Goal: Task Accomplishment & Management: Use online tool/utility

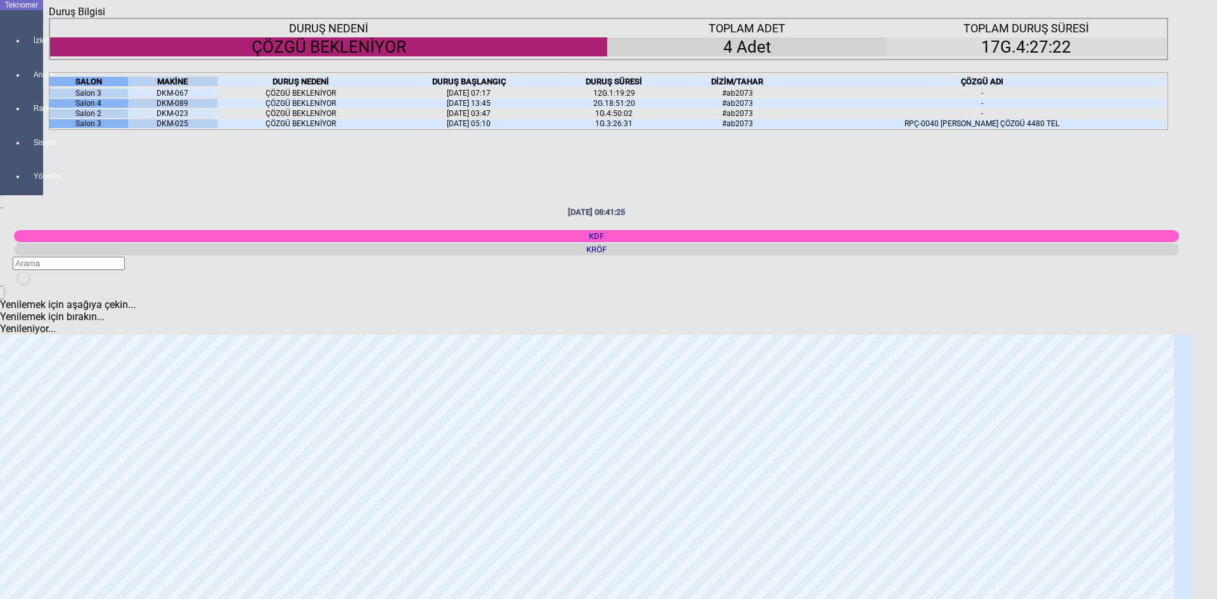
click at [49, 18] on icon "Kapat" at bounding box center [49, 18] width 0 height 0
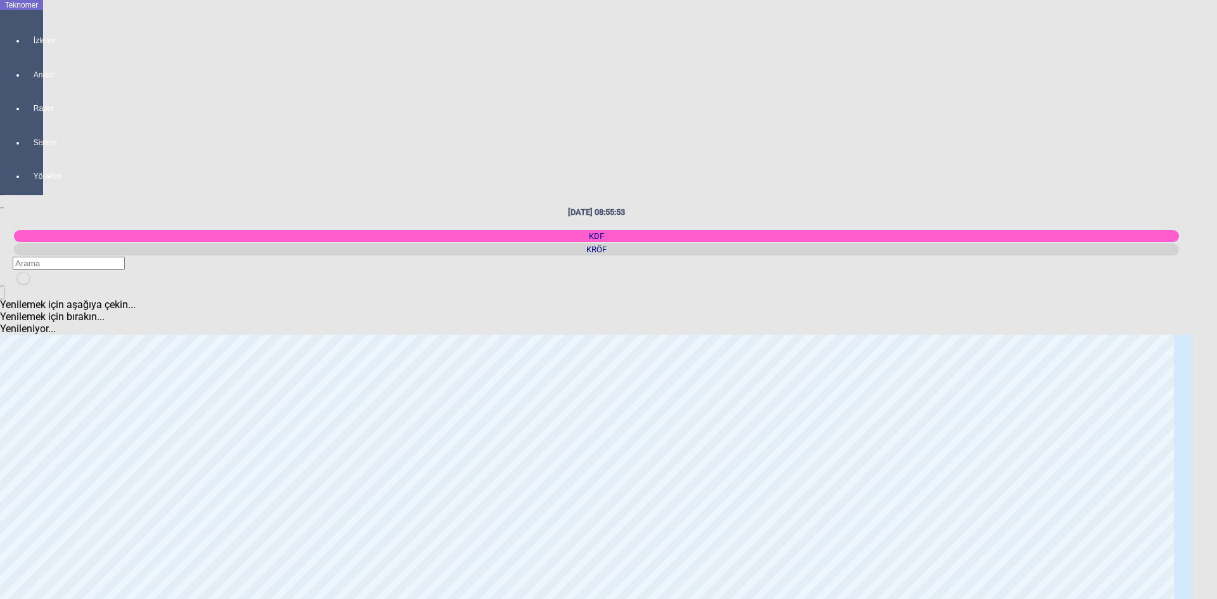
click at [22, 287] on icon "newfolder" at bounding box center [22, 287] width 0 height 0
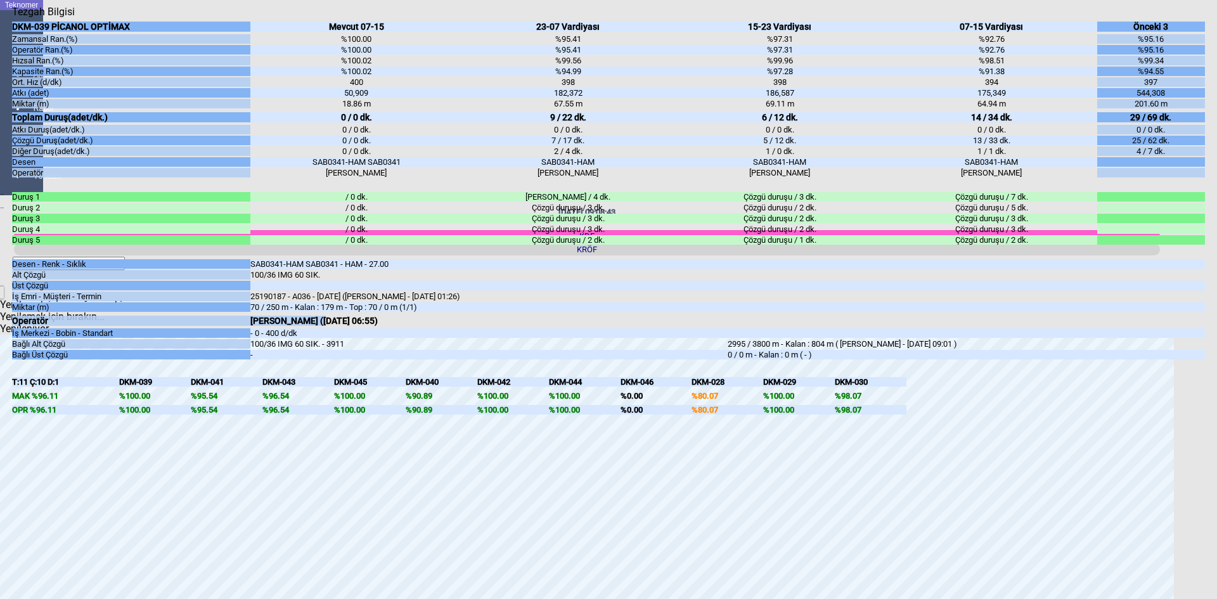
drag, startPoint x: 335, startPoint y: 368, endPoint x: 256, endPoint y: 370, distance: 79.9
click at [256, 326] on div "HÜSEYİN HALVANİ (30/09/2025 06:55)" at bounding box center [488, 321] width 477 height 10
copy div "[PERSON_NAME]"
click at [12, 18] on icon "Kapat" at bounding box center [12, 18] width 0 height 0
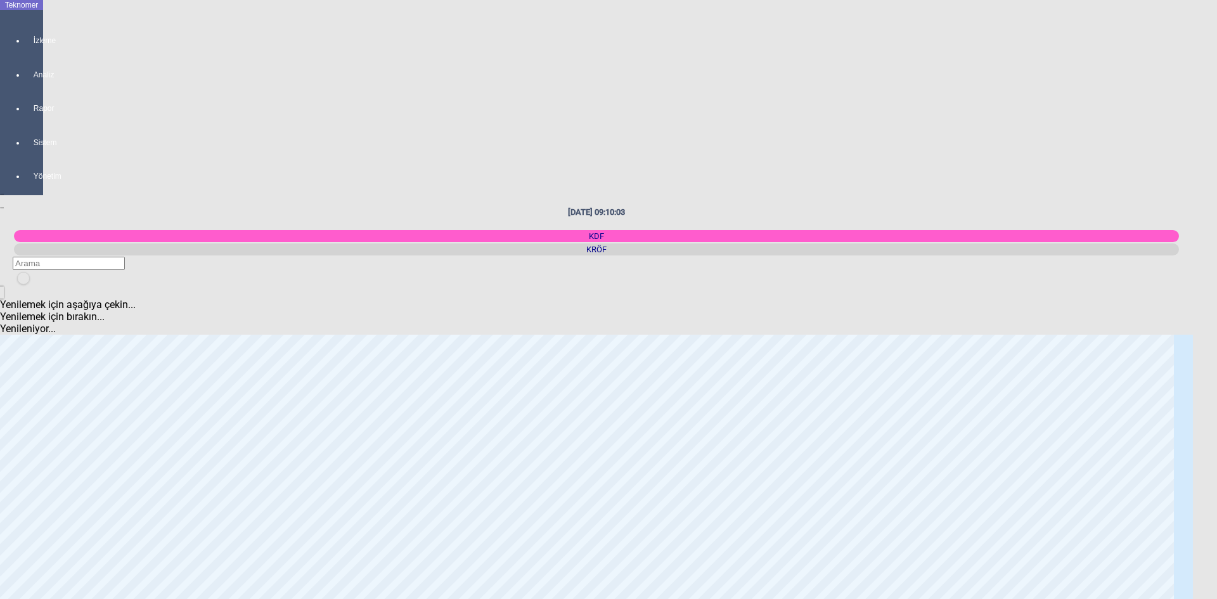
scroll to position [0, 0]
click at [32, 287] on div "newfolder" at bounding box center [22, 287] width 19 height 0
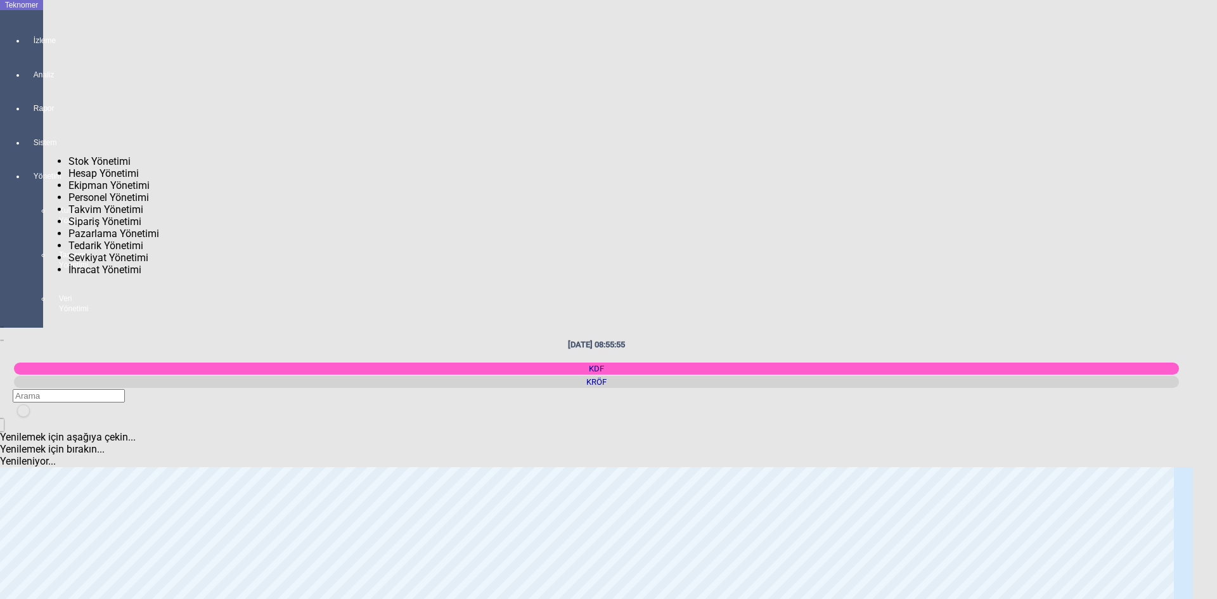
click at [34, 153] on div at bounding box center [34, 153] width 18 height 0
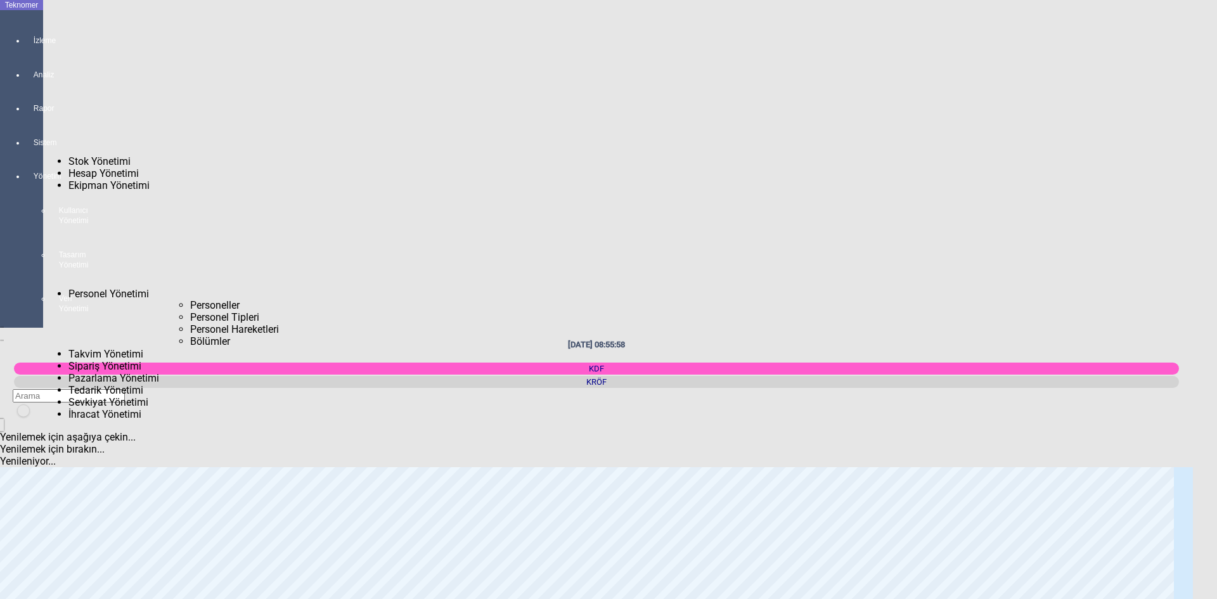
click at [190, 299] on span "Personeller" at bounding box center [214, 305] width 49 height 12
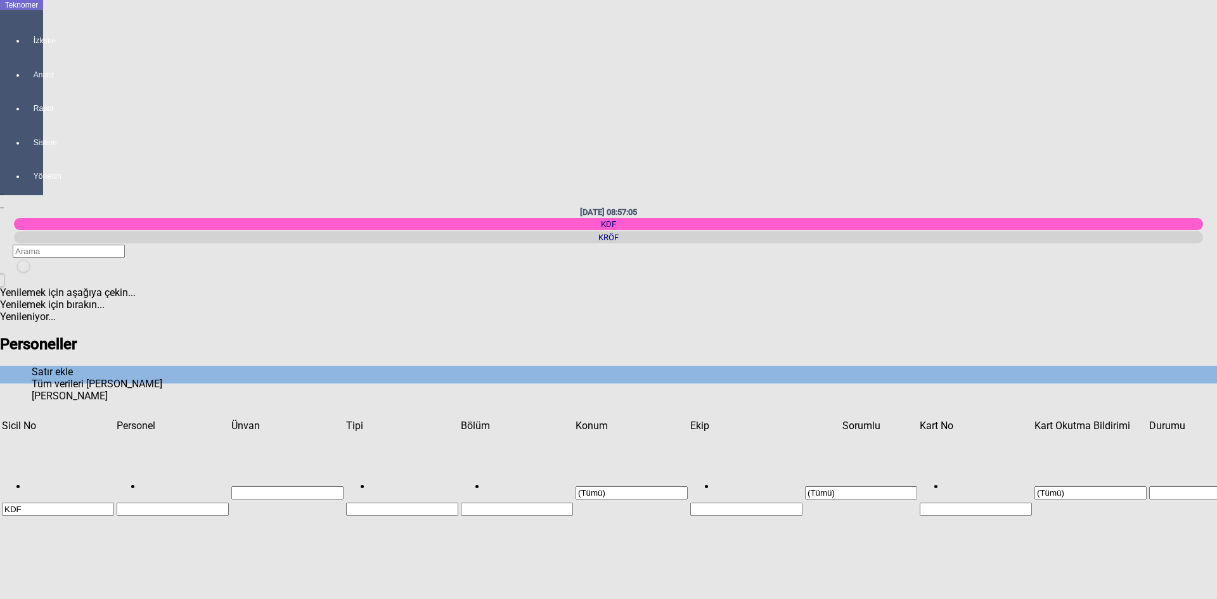
type input "Dokumacı"
type input "Karapınar"
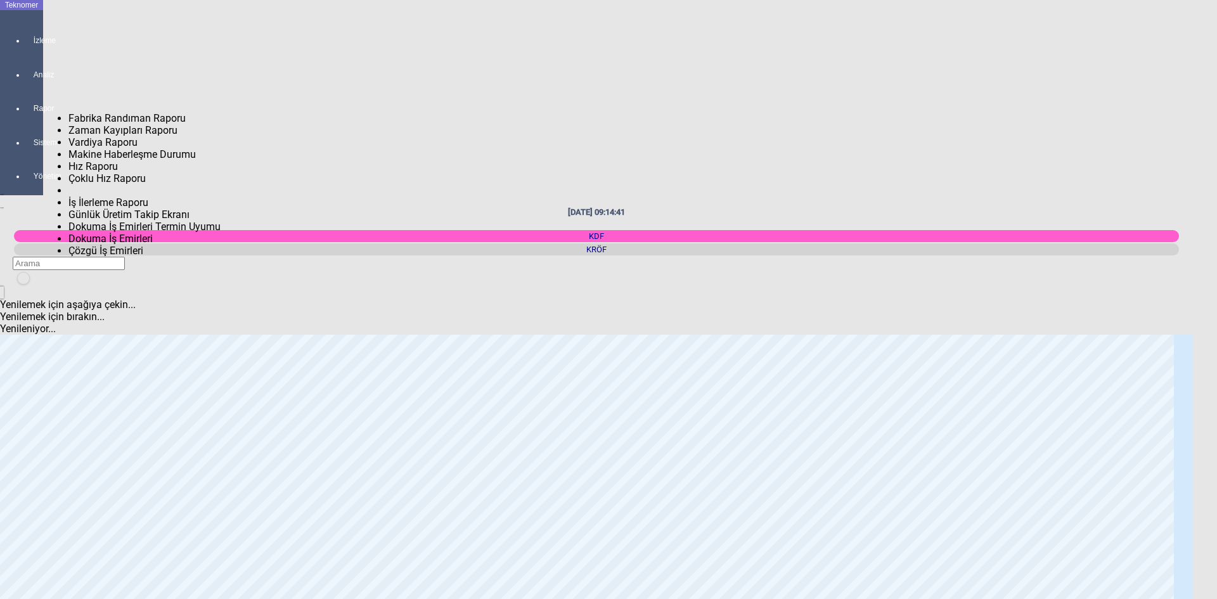
click at [92, 113] on span "Fabrika Randıman Raporu" at bounding box center [126, 118] width 117 height 12
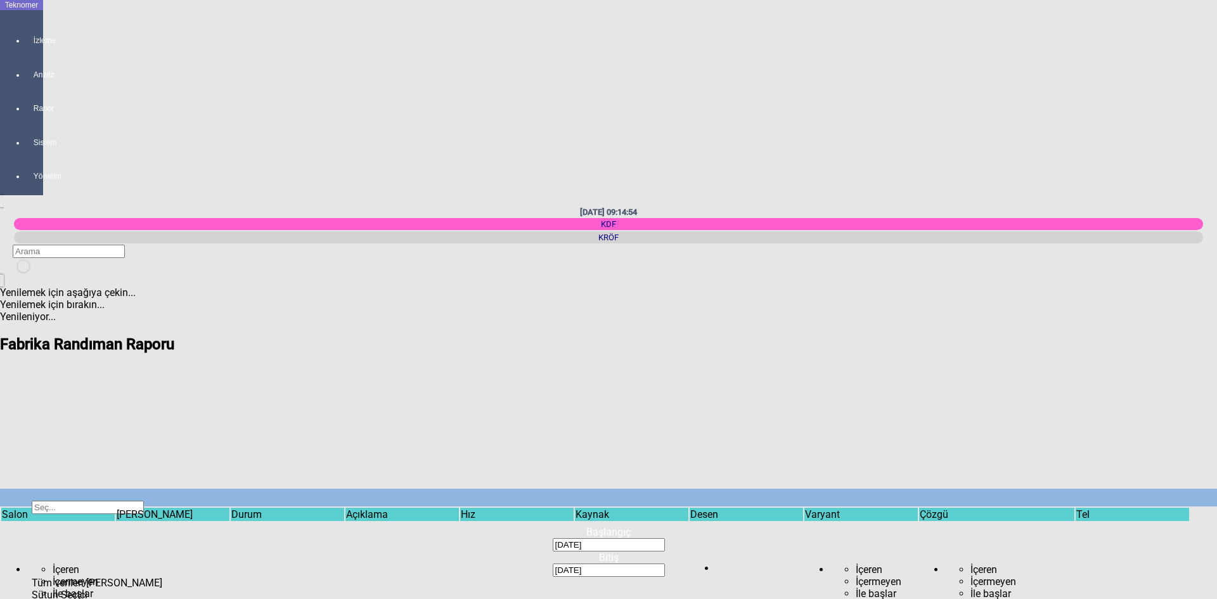
click at [114, 536] on span "Show filter options for column ''" at bounding box center [114, 536] width 0 height 0
click at [37, 145] on div "Salon 1" at bounding box center [80, 151] width 160 height 12
click at [35, 272] on span "Tamam" at bounding box center [17, 266] width 35 height 12
type input "Salon 1"
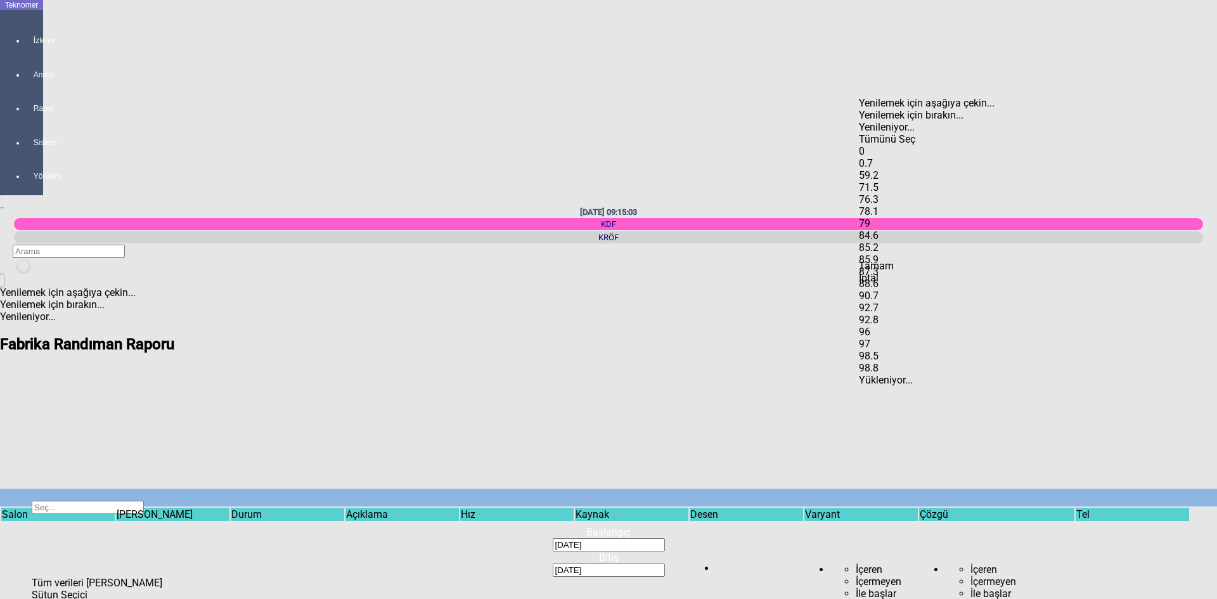
click at [859, 145] on span "Check State" at bounding box center [859, 145] width 0 height 0
click at [894, 272] on span "Tamam" at bounding box center [876, 266] width 35 height 12
type input "0"
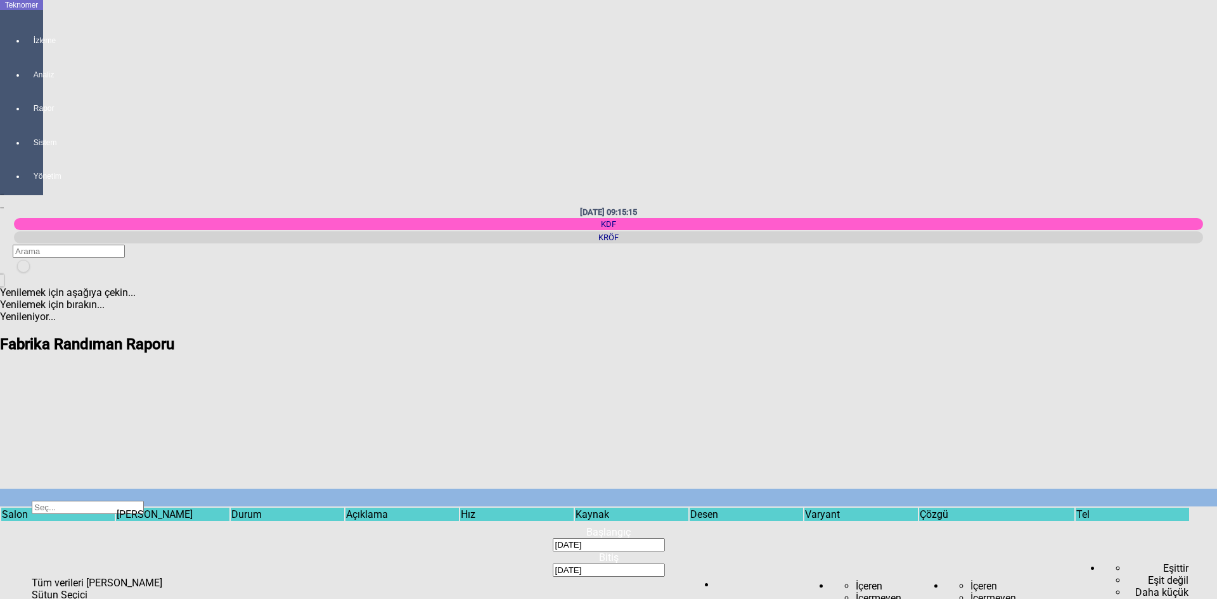
click at [803, 536] on span "Show filter options for column ''" at bounding box center [803, 536] width 0 height 0
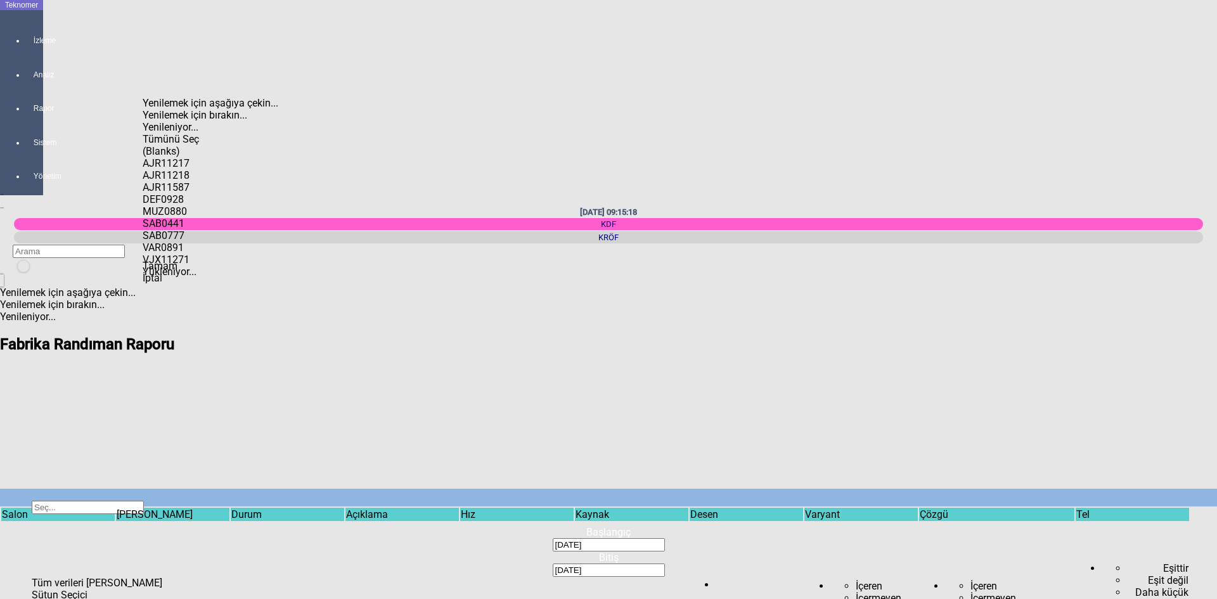
click at [187, 230] on div "SAB0441" at bounding box center [223, 223] width 160 height 12
click at [178, 272] on span "Tamam" at bounding box center [160, 266] width 35 height 12
type input "SAB0441"
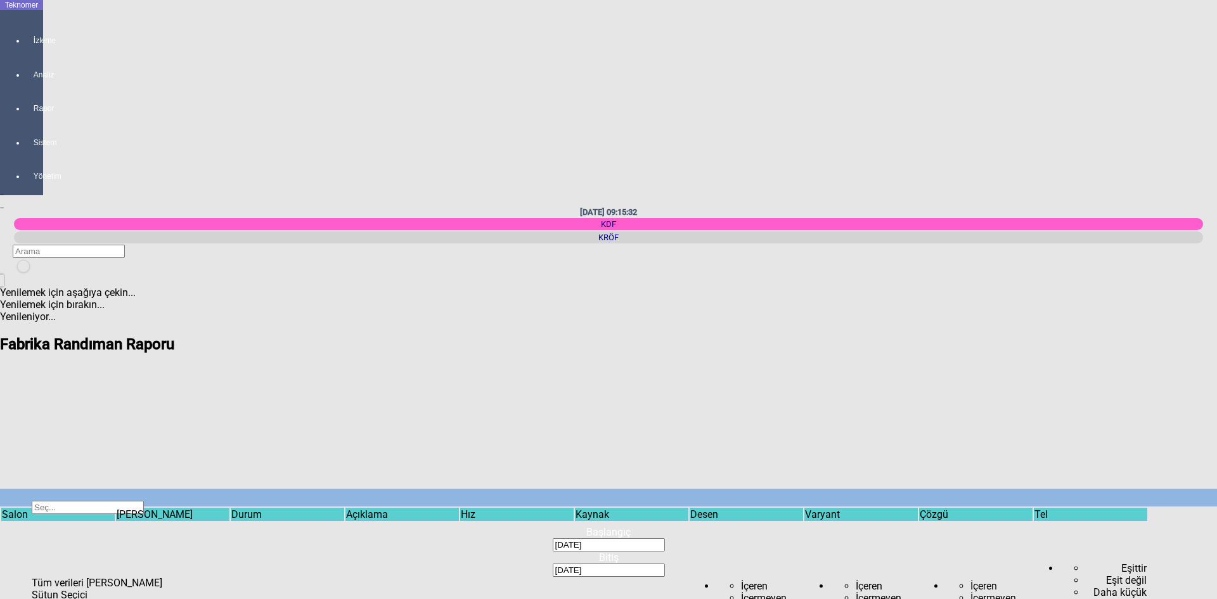
click at [803, 536] on span "Show filter options for column ''" at bounding box center [803, 536] width 0 height 0
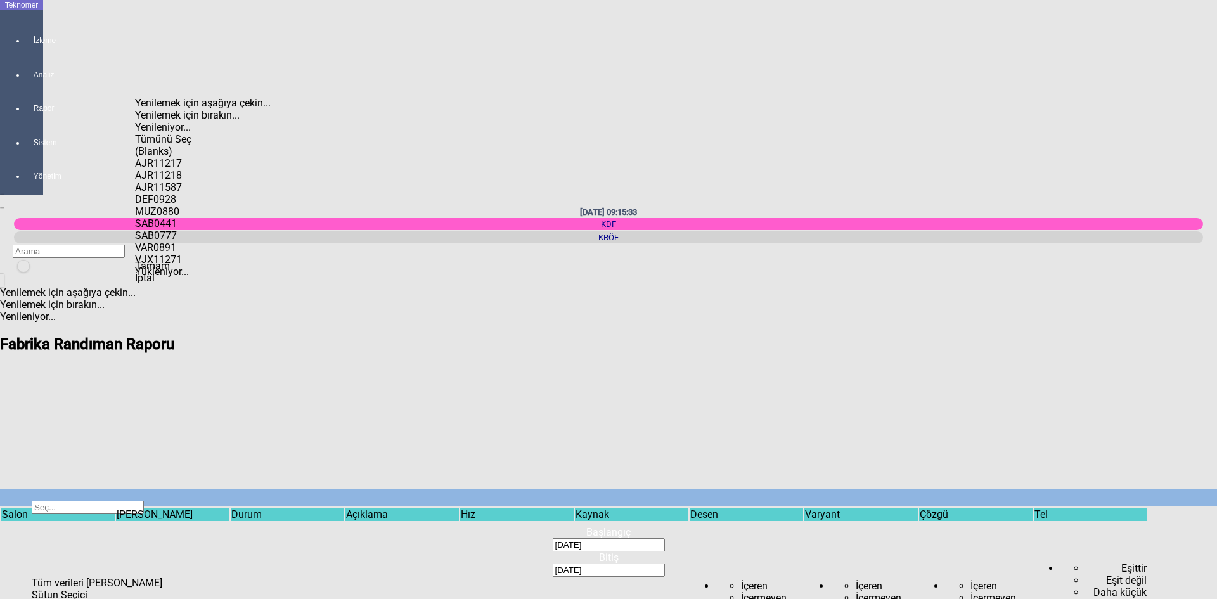
click at [179, 133] on div "Tümünü Seç" at bounding box center [215, 139] width 160 height 12
click at [170, 272] on span "Tamam" at bounding box center [152, 266] width 35 height 12
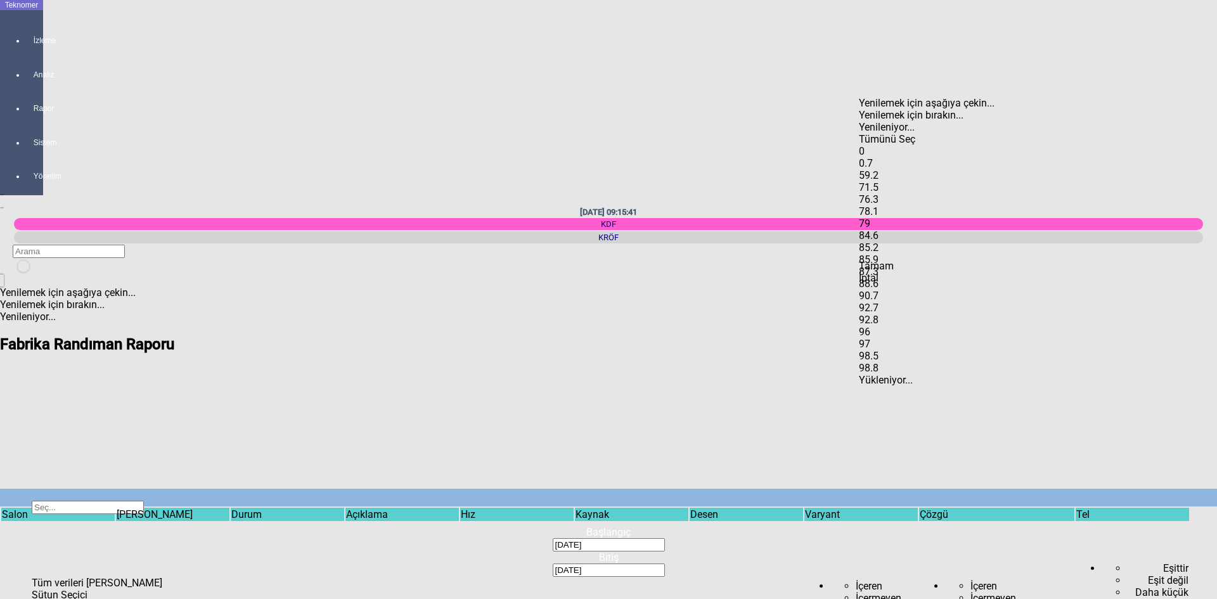
click at [884, 157] on div "0.7" at bounding box center [939, 163] width 160 height 12
click at [894, 272] on span "Tamam" at bounding box center [876, 266] width 35 height 12
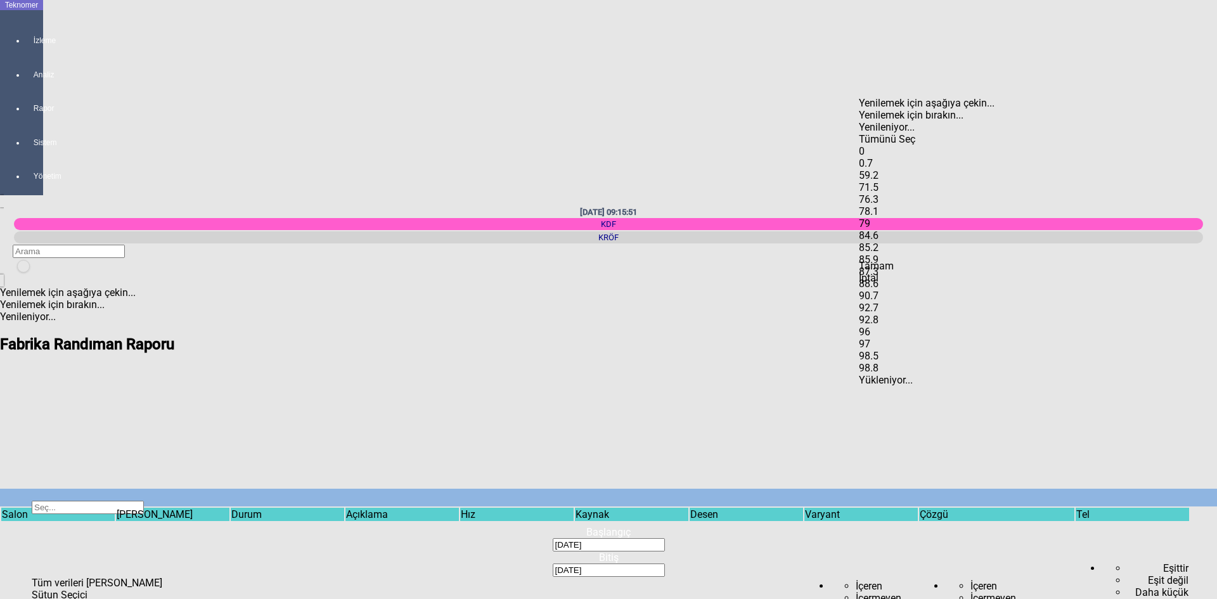
click at [859, 133] on span "Select All" at bounding box center [859, 133] width 0 height 0
click at [894, 272] on span "Tamam" at bounding box center [876, 266] width 35 height 12
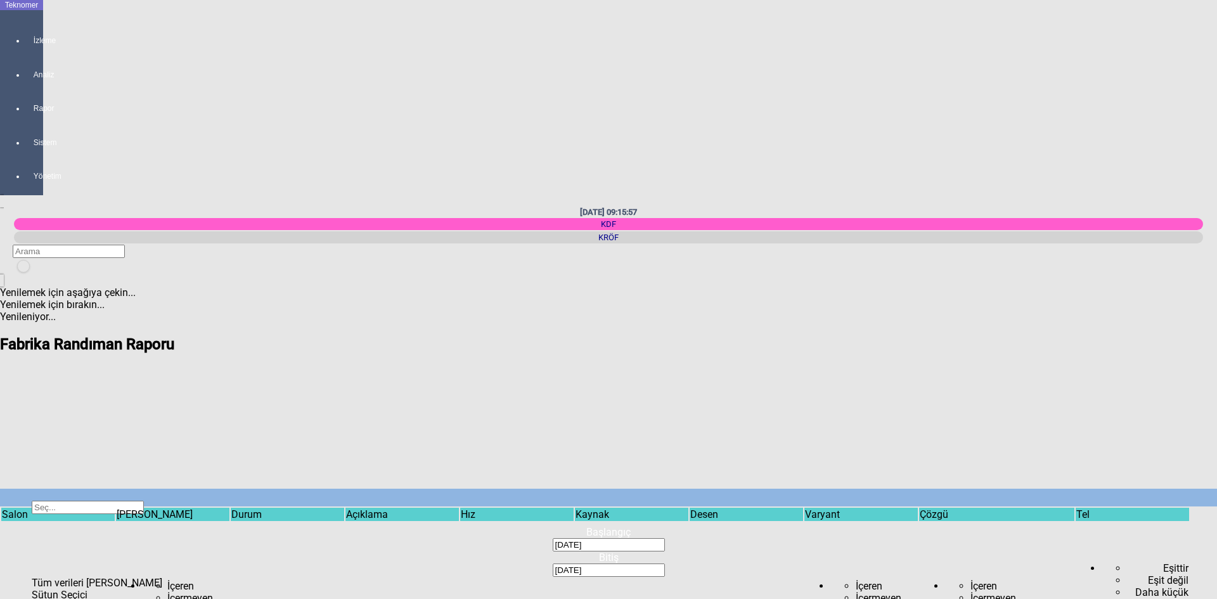
click at [114, 536] on span "Show filter options for column ''" at bounding box center [114, 536] width 0 height 0
click at [36, 145] on div "Salon 1" at bounding box center [80, 151] width 160 height 12
click at [37, 157] on div "Salon 2" at bounding box center [80, 163] width 160 height 12
click at [35, 272] on span "Tamam" at bounding box center [17, 266] width 35 height 12
type input "Salon 2"
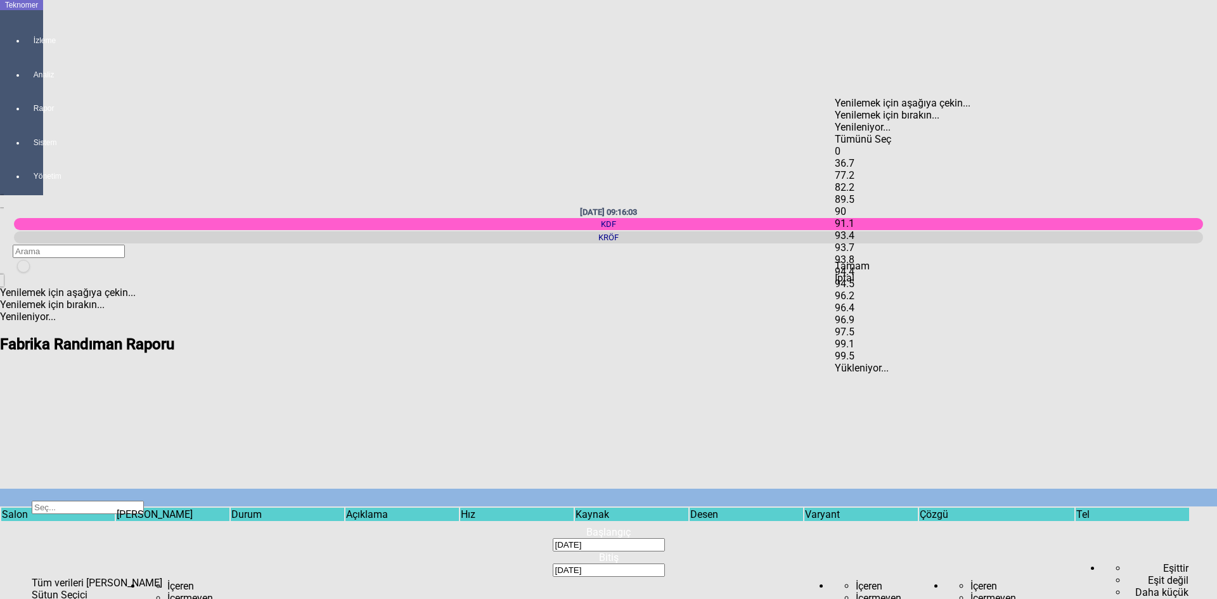
click at [859, 145] on div "0" at bounding box center [915, 151] width 160 height 12
click at [870, 272] on span "Tamam" at bounding box center [852, 266] width 35 height 12
type input "0"
